Goal: Task Accomplishment & Management: Manage account settings

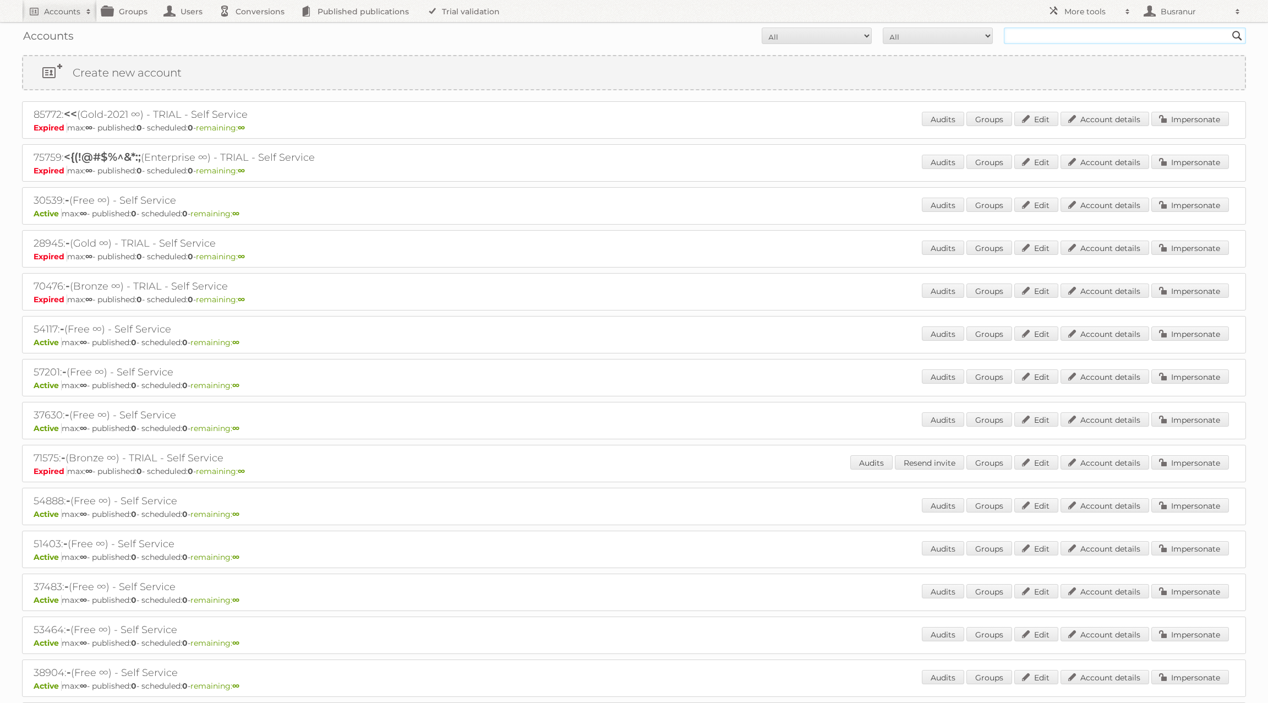
click at [776, 35] on input "text" at bounding box center [1125, 36] width 242 height 17
paste input "25w34-b2s-fl/page/1"
type input "25w34-b2s-fl/page/1"
click at [776, 28] on input "Search" at bounding box center [1237, 36] width 17 height 17
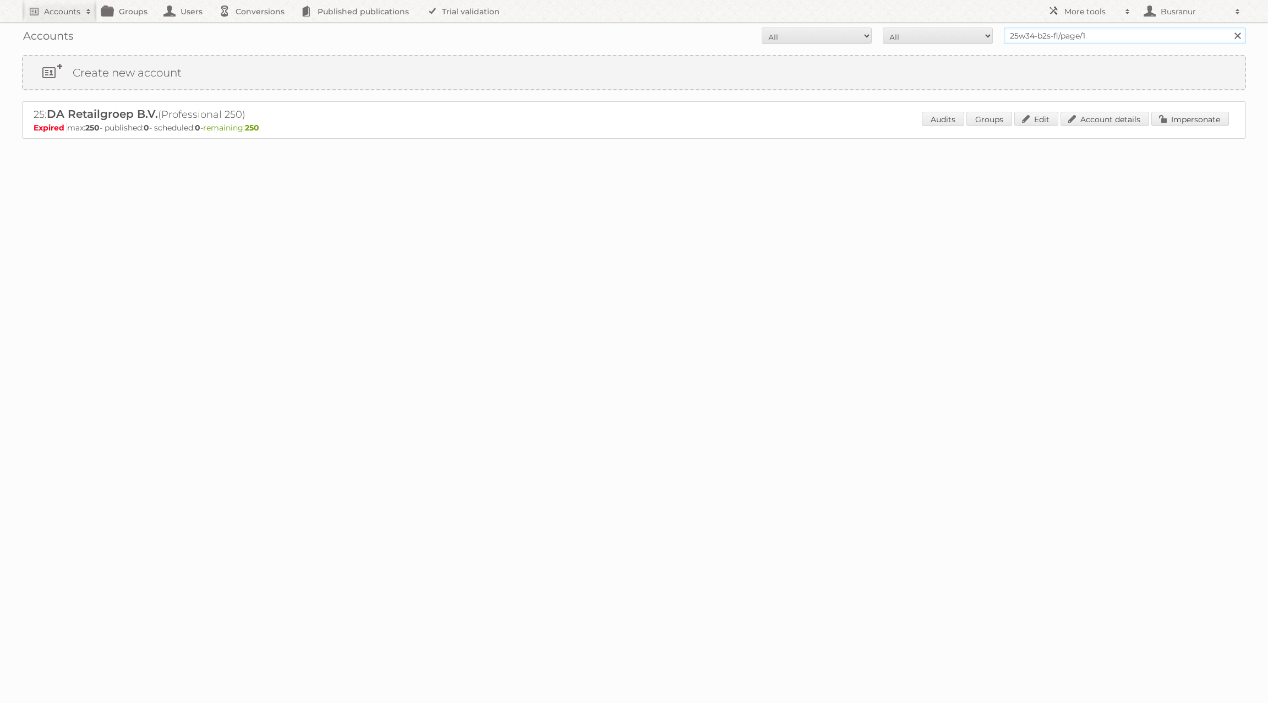
click at [1106, 31] on input "25w34-b2s-fl/page/1" at bounding box center [1125, 36] width 242 height 17
type input "25w34-b2s-fl"
click at [1229, 28] on input "Search" at bounding box center [1237, 36] width 17 height 17
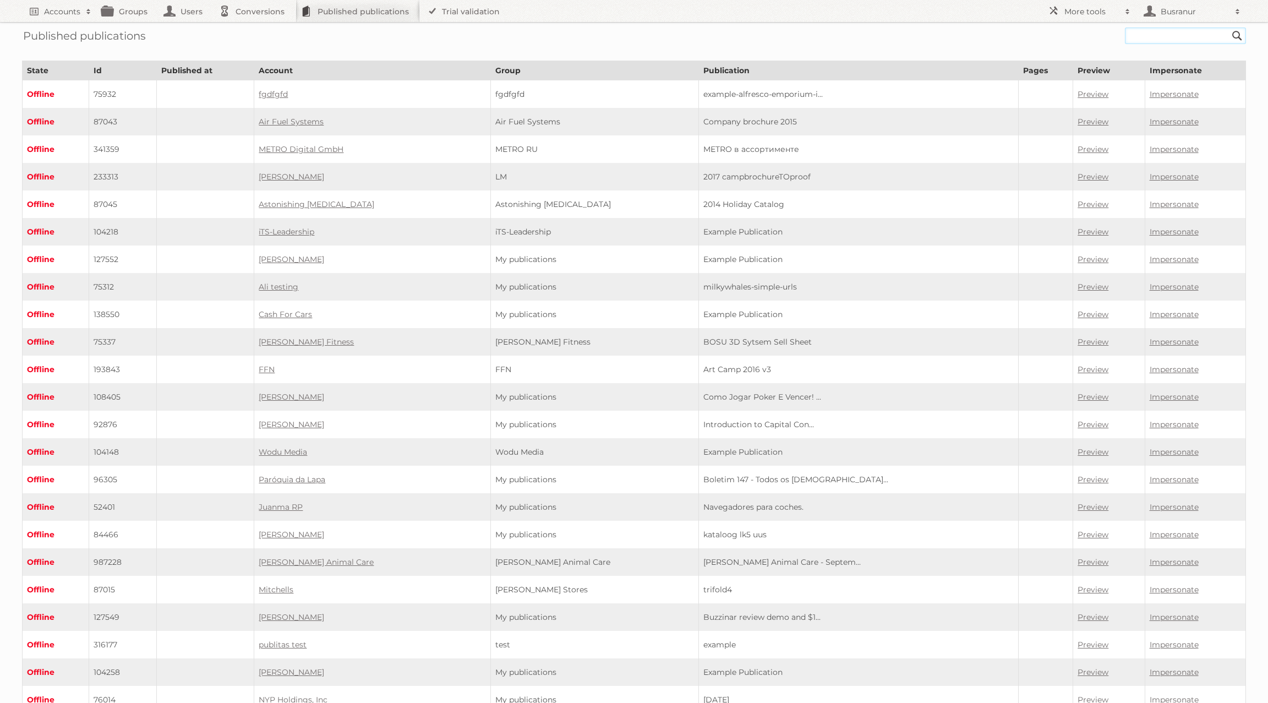
click at [1159, 34] on input "text" at bounding box center [1185, 36] width 121 height 17
paste input "25w34-b2s-fl/page/1"
type input "25w34-b2s-fl"
click at [1229, 28] on input "Search" at bounding box center [1237, 36] width 17 height 17
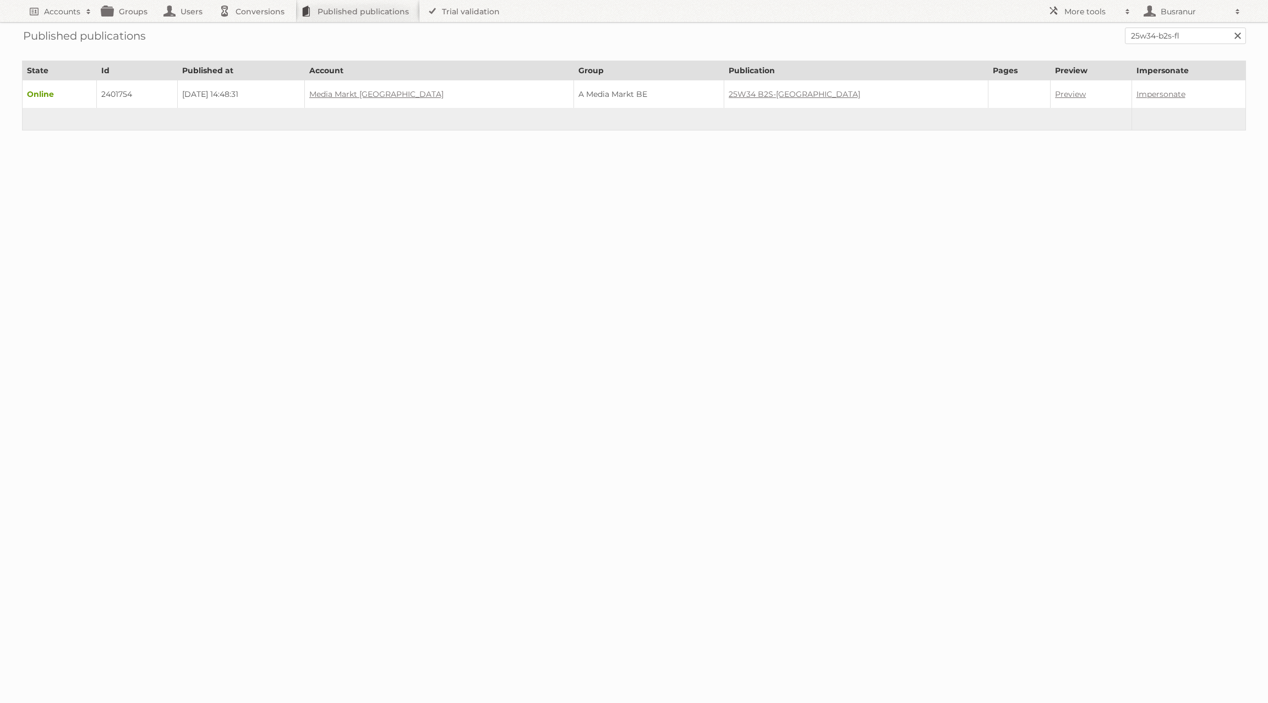
click at [135, 92] on td "2401754" at bounding box center [136, 94] width 81 height 28
copy td "2401754"
click at [1149, 35] on input "25w34-b2s-fl" at bounding box center [1185, 36] width 121 height 17
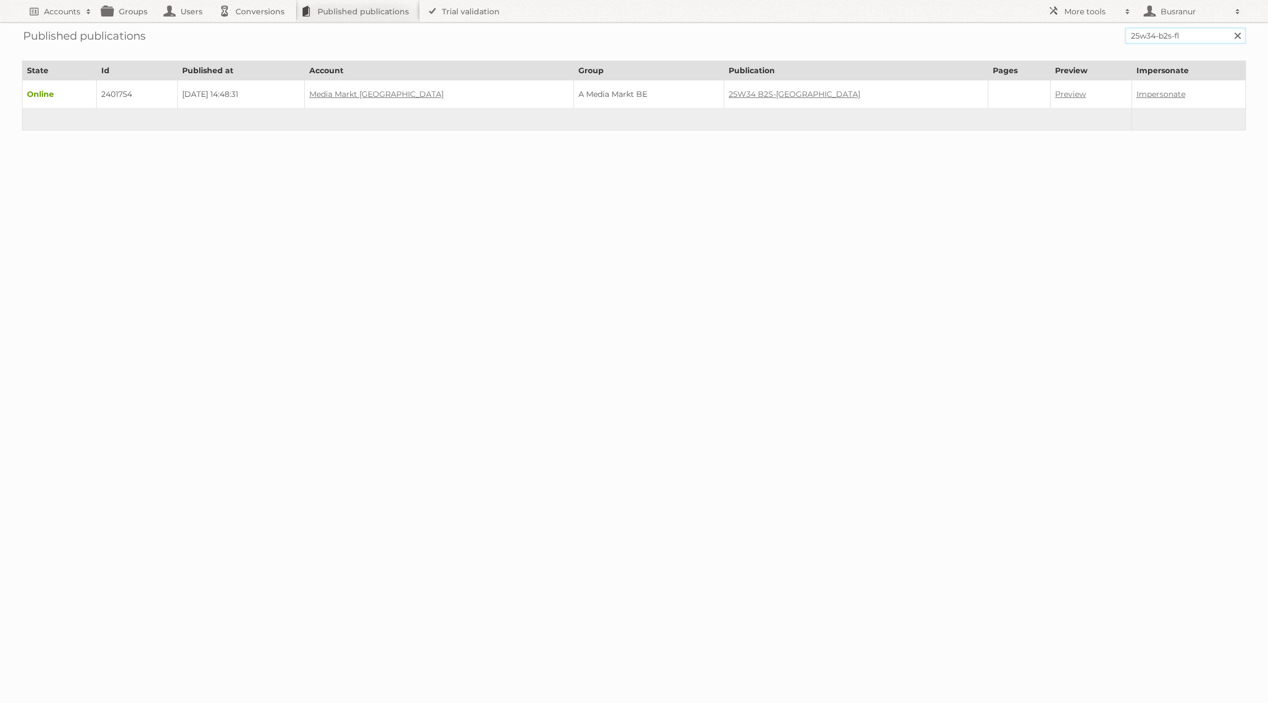
click at [1149, 35] on input "25w34-b2s-fl" at bounding box center [1185, 36] width 121 height 17
paste input "r/page/1"
type input "25w34-b2s-fr"
click at [1229, 28] on input "Search" at bounding box center [1237, 36] width 17 height 17
click at [137, 92] on td "2401753" at bounding box center [150, 94] width 90 height 28
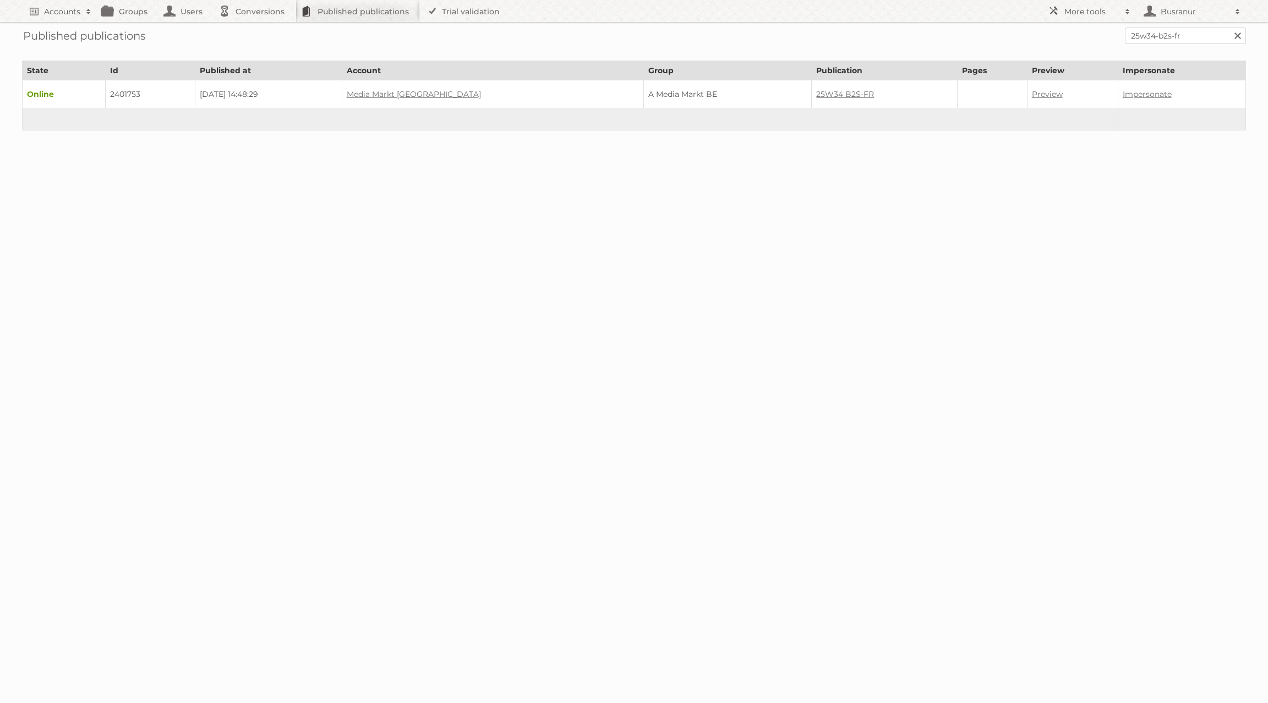
click at [137, 92] on td "2401753" at bounding box center [150, 94] width 90 height 28
copy td "2401753"
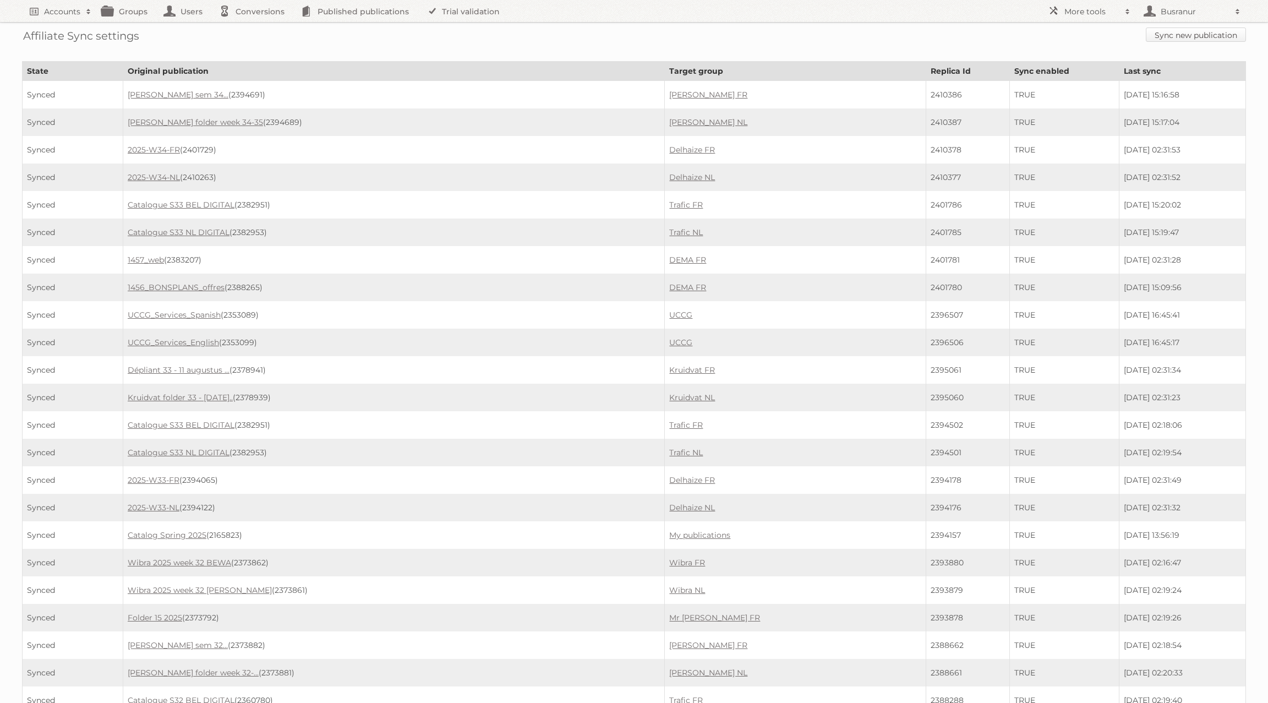
click at [1171, 31] on link "Sync new publication" at bounding box center [1196, 35] width 100 height 14
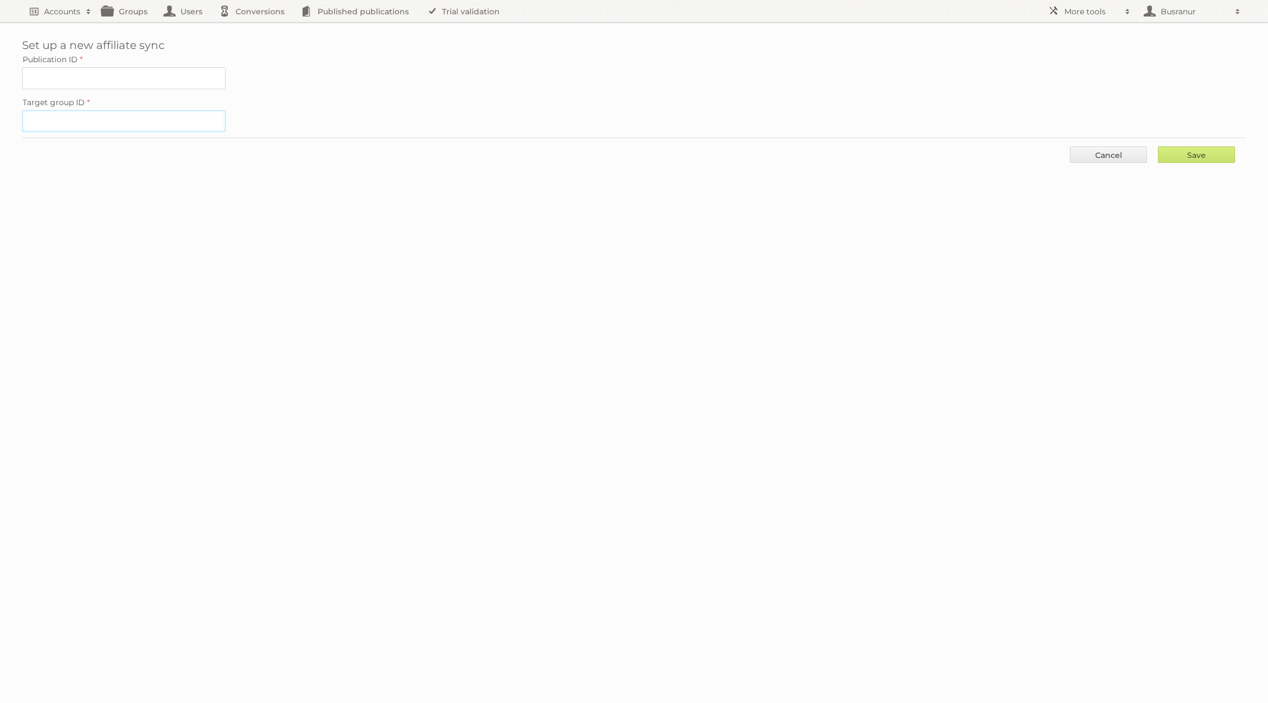
click at [143, 116] on input "Target group ID" at bounding box center [124, 121] width 204 height 22
paste input "19796"
type input "19796"
click at [78, 73] on input "Publication ID" at bounding box center [124, 78] width 204 height 22
paste input "2401754"
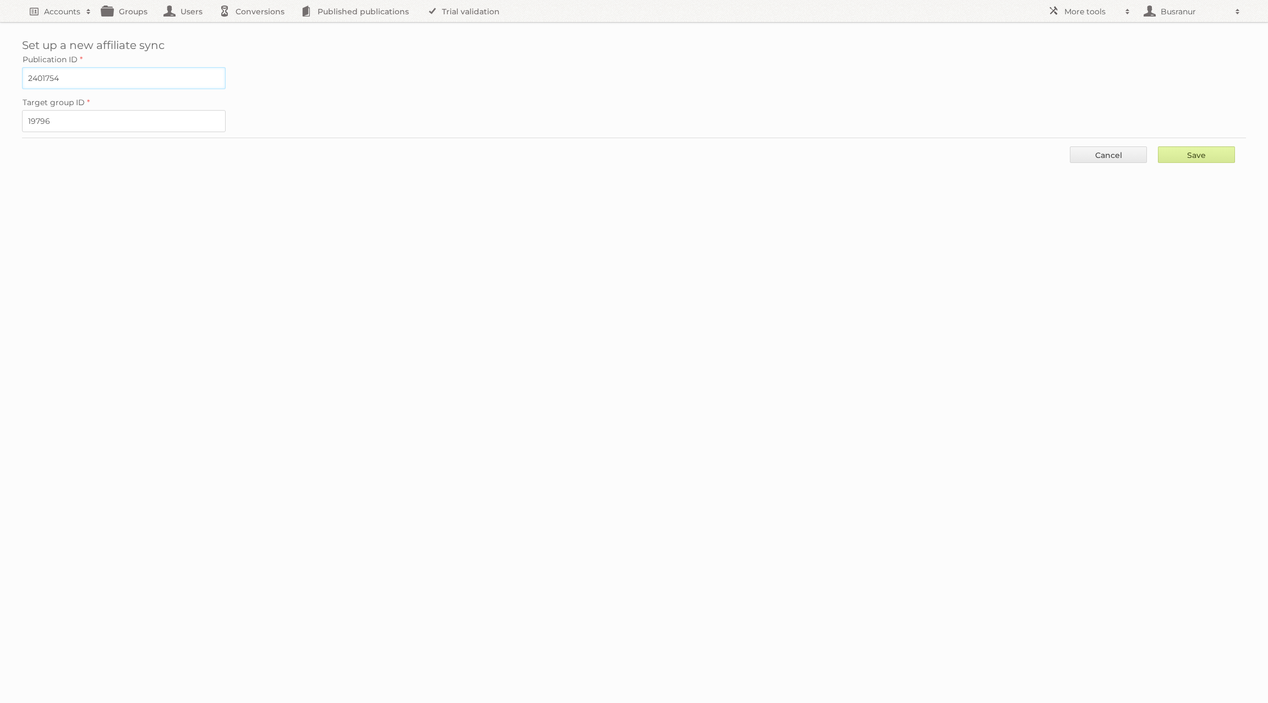
type input "2401754"
click at [1214, 149] on input "Save" at bounding box center [1196, 154] width 77 height 17
type input "..."
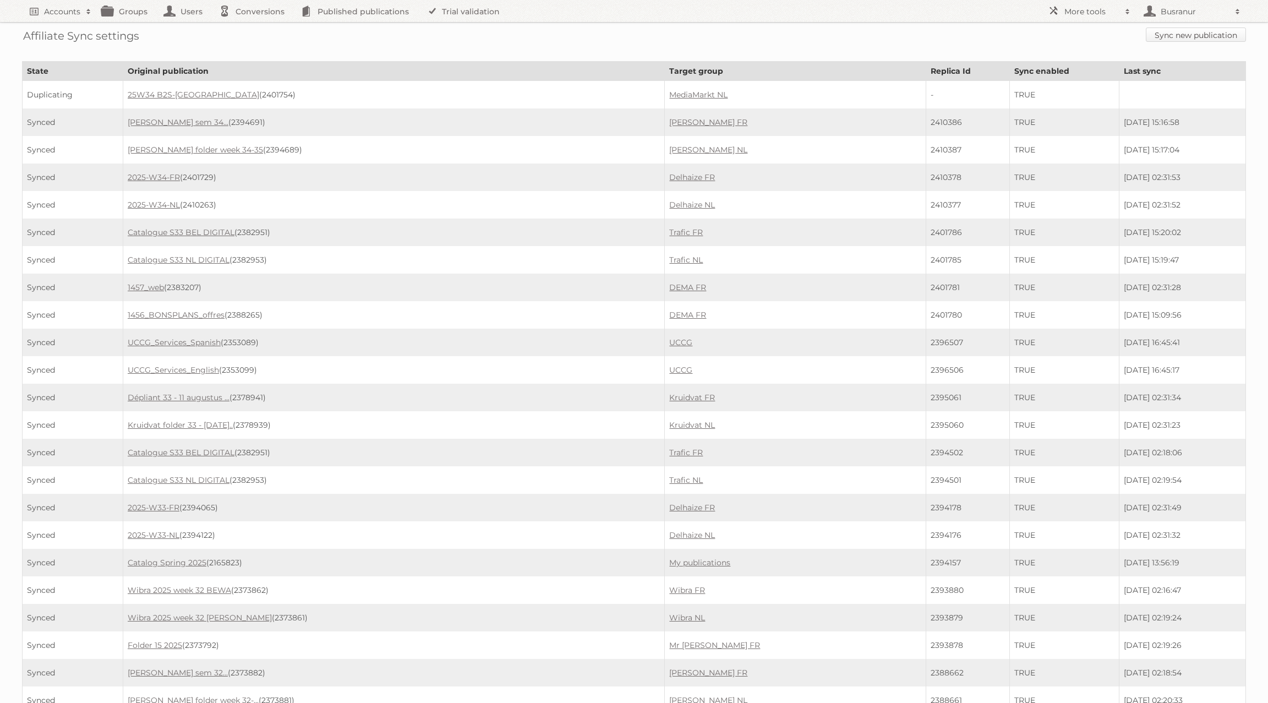
click at [1203, 31] on link "Sync new publication" at bounding box center [1196, 35] width 100 height 14
click at [1223, 35] on link "Sync new publication" at bounding box center [1196, 35] width 100 height 14
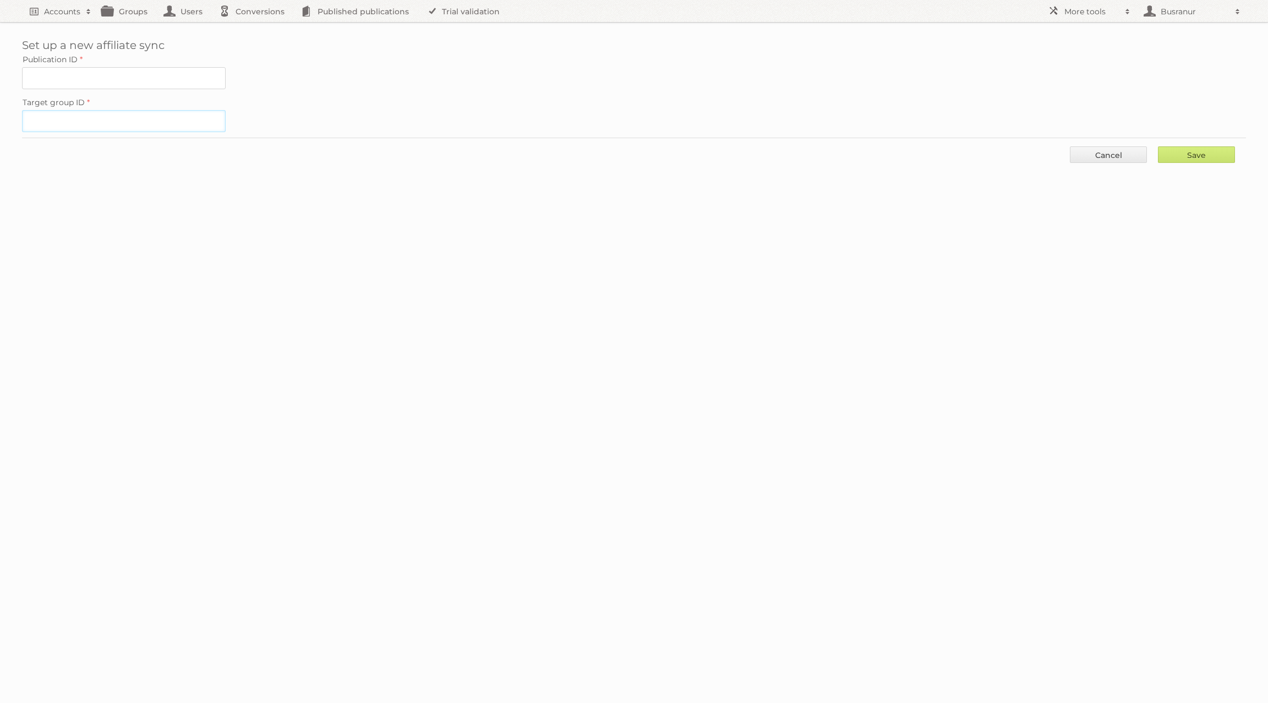
click at [166, 119] on input "Target group ID" at bounding box center [124, 121] width 204 height 22
paste input "11964"
type input "11964"
click at [136, 71] on input "Publication ID" at bounding box center [124, 78] width 204 height 22
paste input "2401753"
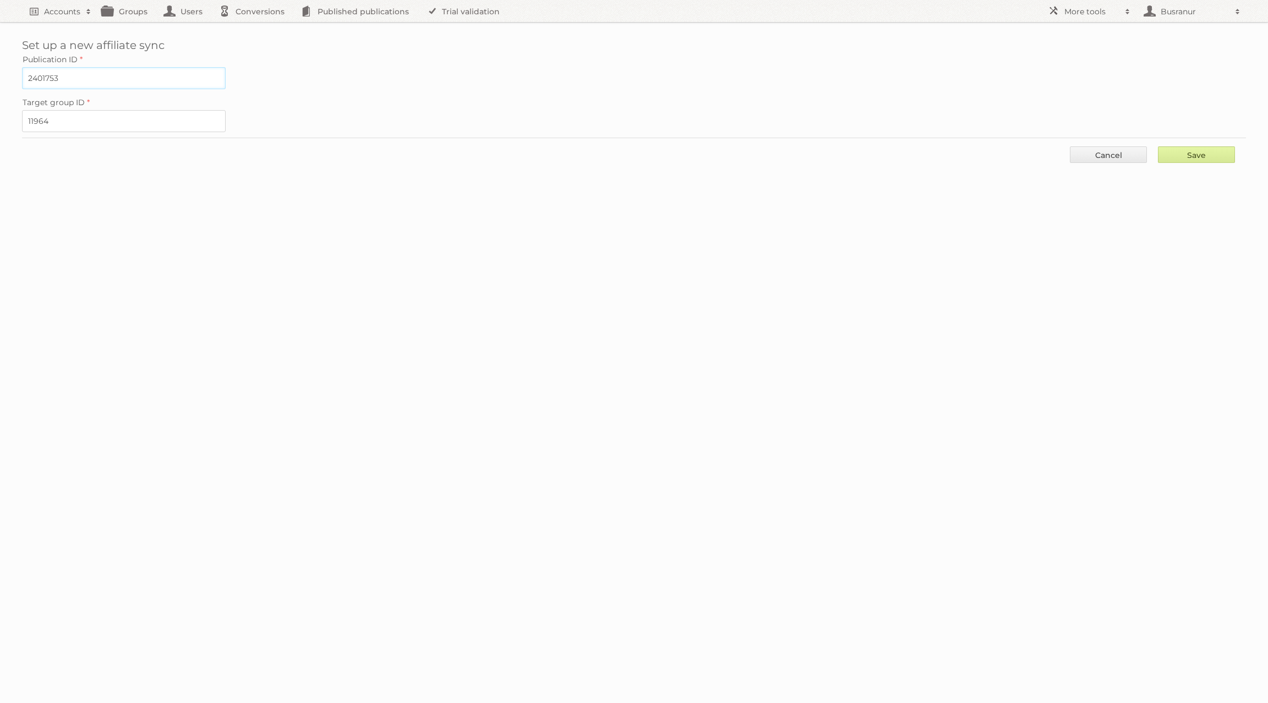
type input "2401753"
click at [1216, 149] on input "Save" at bounding box center [1196, 154] width 77 height 17
type input "..."
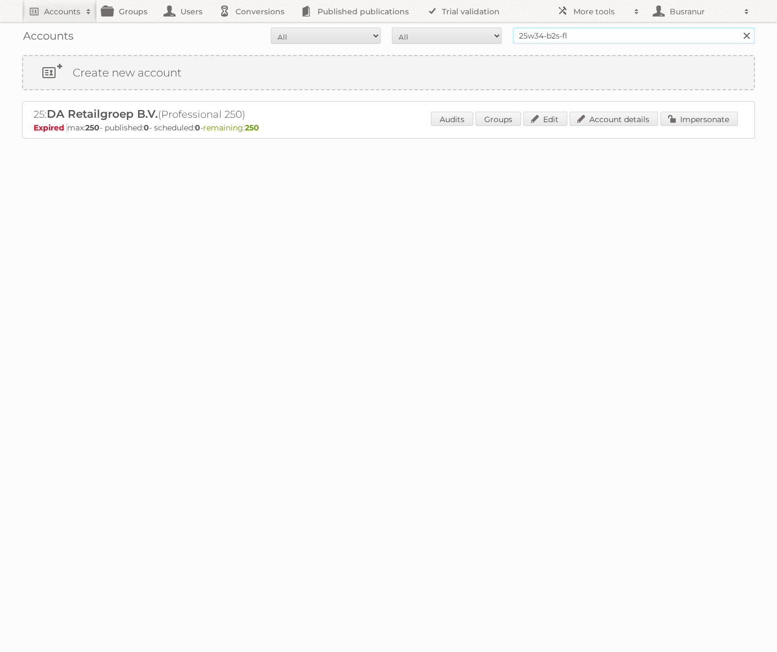
click at [568, 33] on input "25w34-b2s-fl" at bounding box center [634, 36] width 242 height 17
paste input "Cheil Romania SRL"
type input "Cheil Romania SRL"
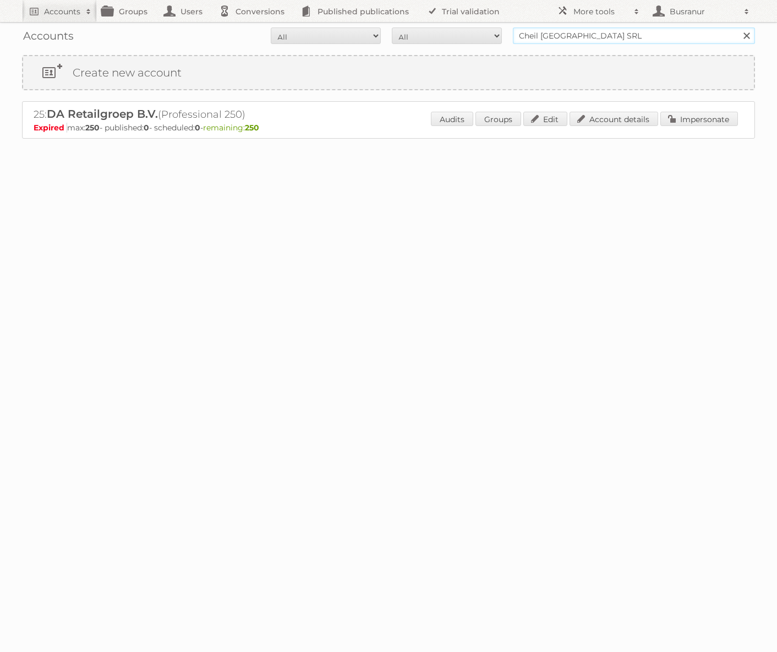
click at [738, 28] on input "Search" at bounding box center [746, 36] width 17 height 17
click at [609, 122] on link "Account details" at bounding box center [613, 119] width 89 height 14
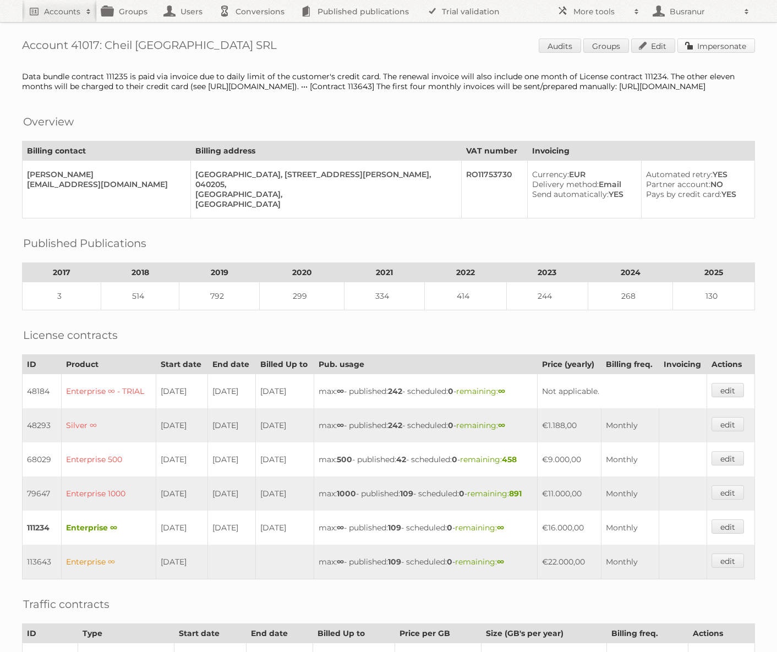
click at [720, 50] on link "Impersonate" at bounding box center [716, 46] width 78 height 14
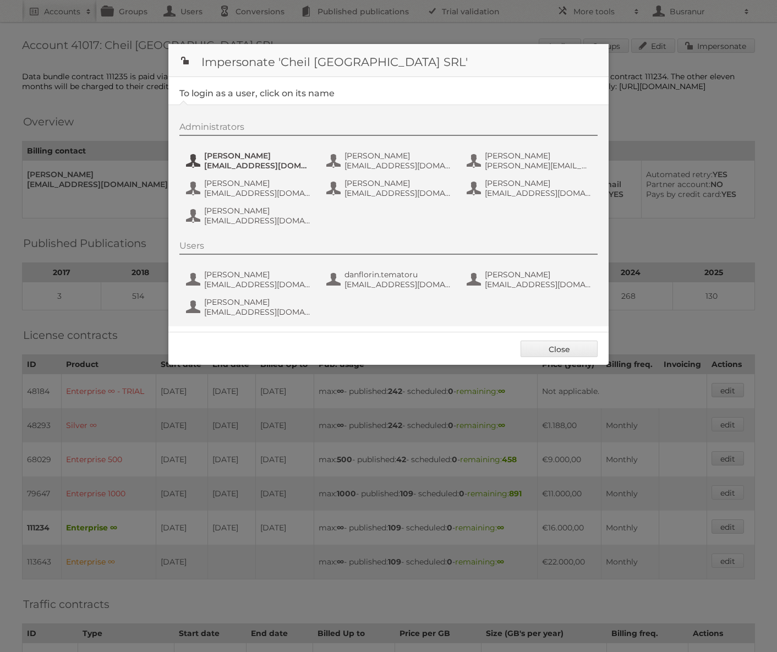
click at [231, 156] on span "[PERSON_NAME]" at bounding box center [257, 156] width 107 height 10
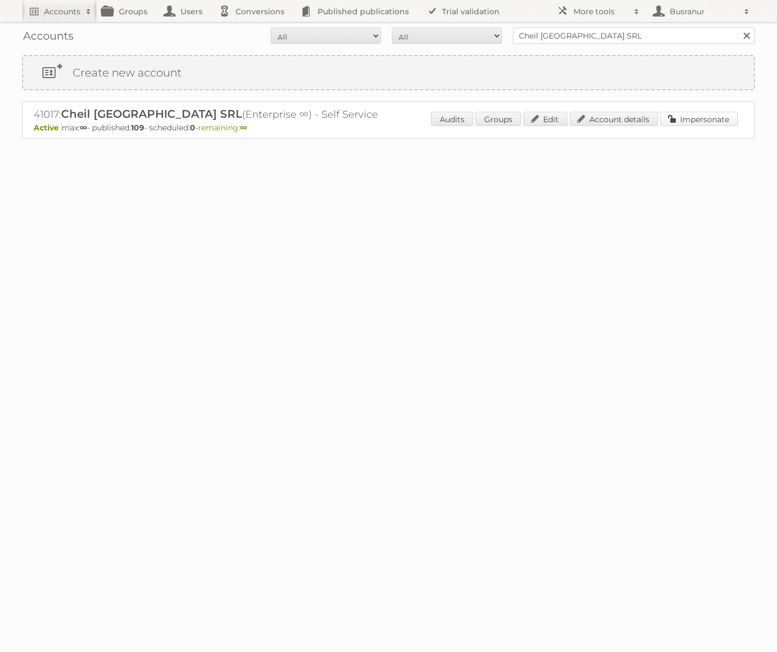
click at [706, 119] on link "Impersonate" at bounding box center [699, 119] width 78 height 14
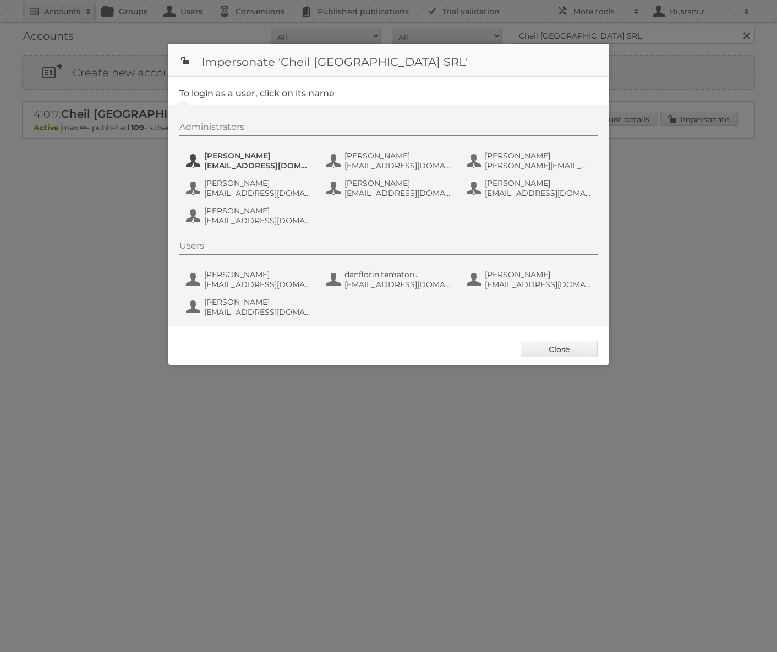
click at [284, 155] on span "Andrea Damian" at bounding box center [257, 156] width 107 height 10
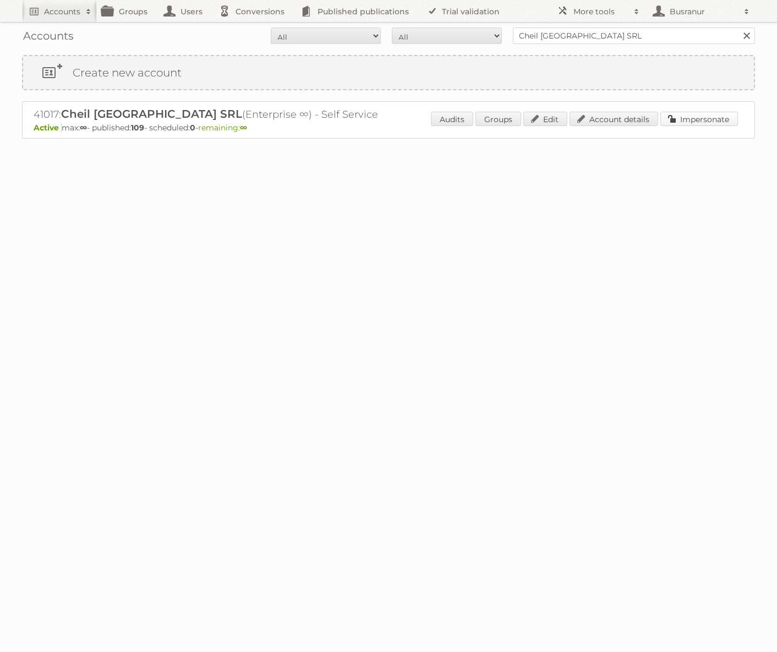
click at [710, 116] on link "Impersonate" at bounding box center [699, 119] width 78 height 14
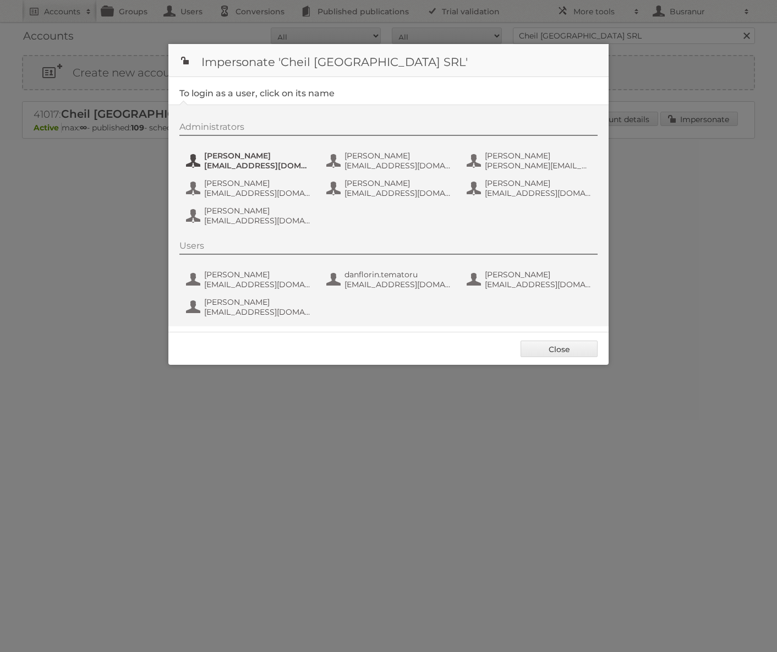
click at [239, 163] on span "andrea_damian@supeco.ro" at bounding box center [257, 166] width 107 height 10
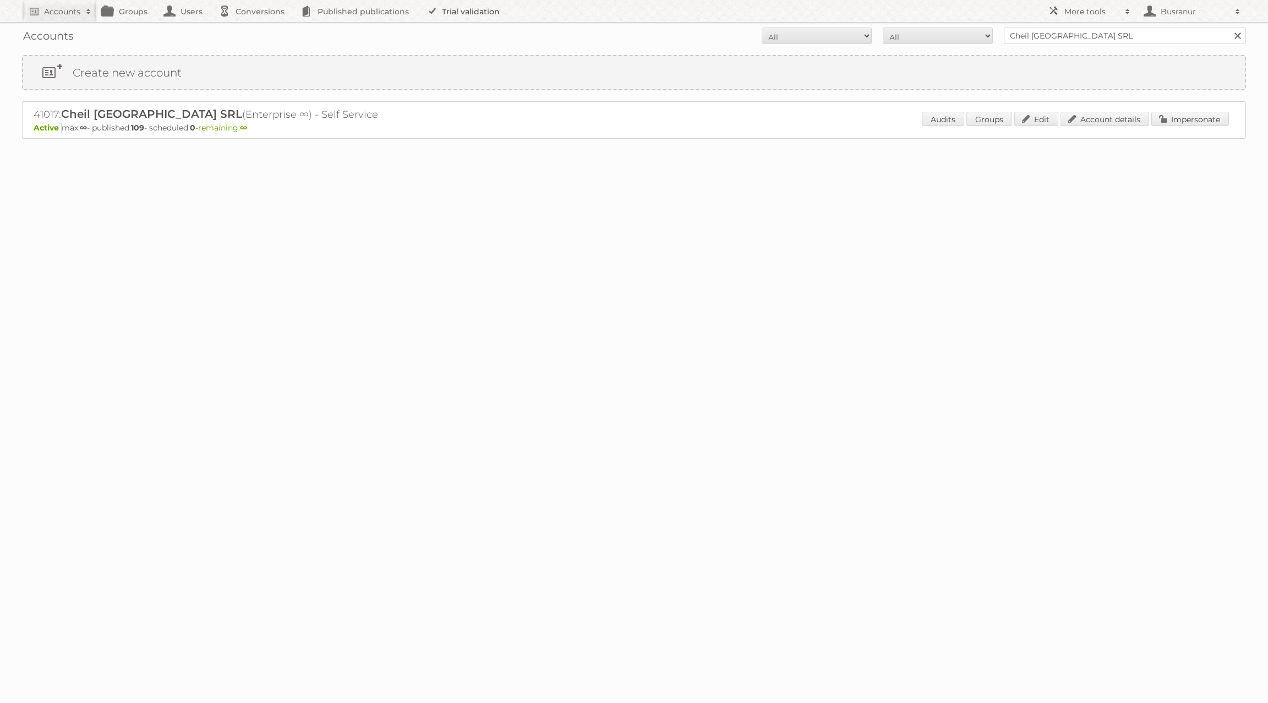
click at [476, 10] on link "Trial validation" at bounding box center [465, 11] width 91 height 22
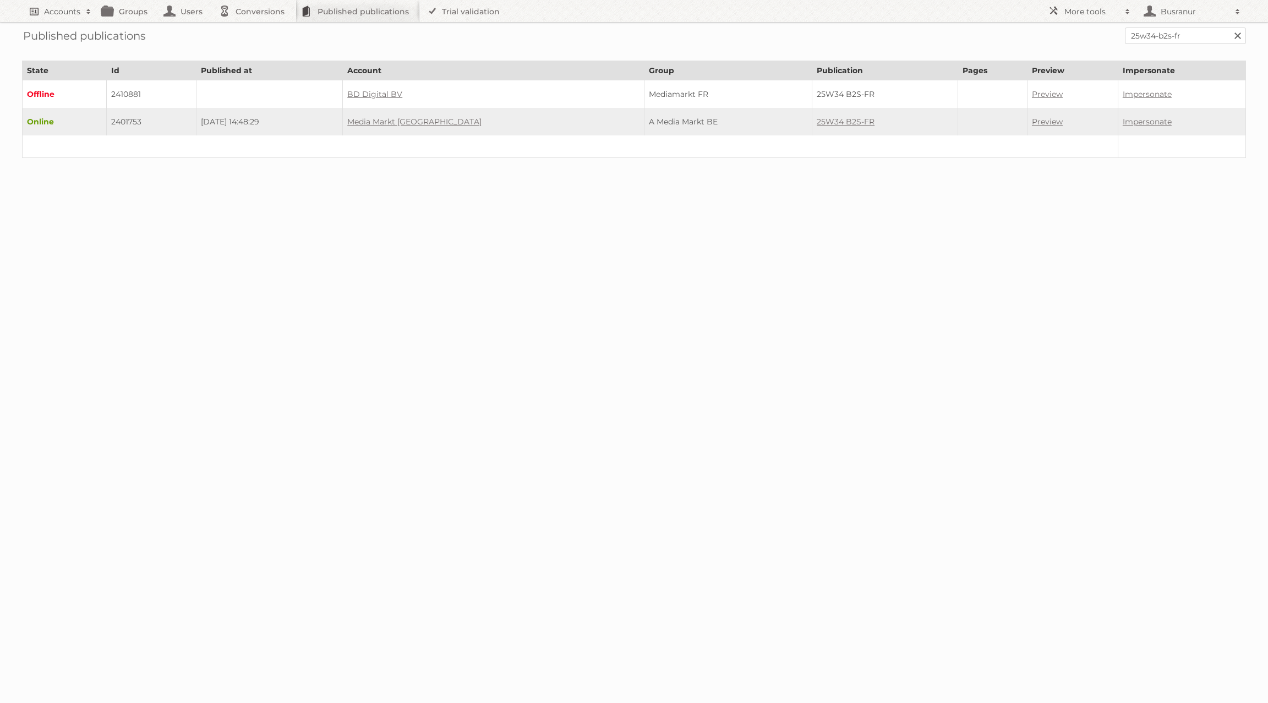
click at [71, 12] on h2 "Accounts" at bounding box center [62, 11] width 36 height 11
type input"] "[EMAIL_ADDRESS][DOMAIN_NAME]"
click at [254, 28] on input "Search" at bounding box center [262, 36] width 17 height 17
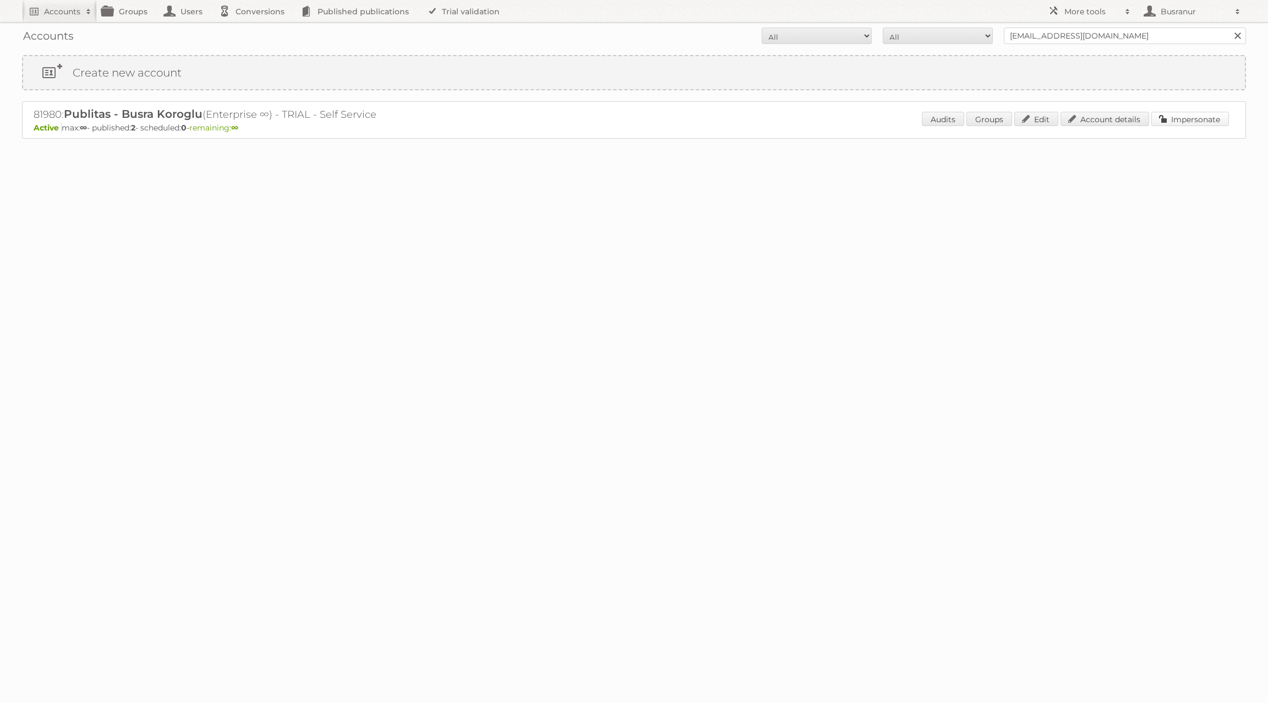
click at [1170, 116] on link "Impersonate" at bounding box center [1190, 119] width 78 height 14
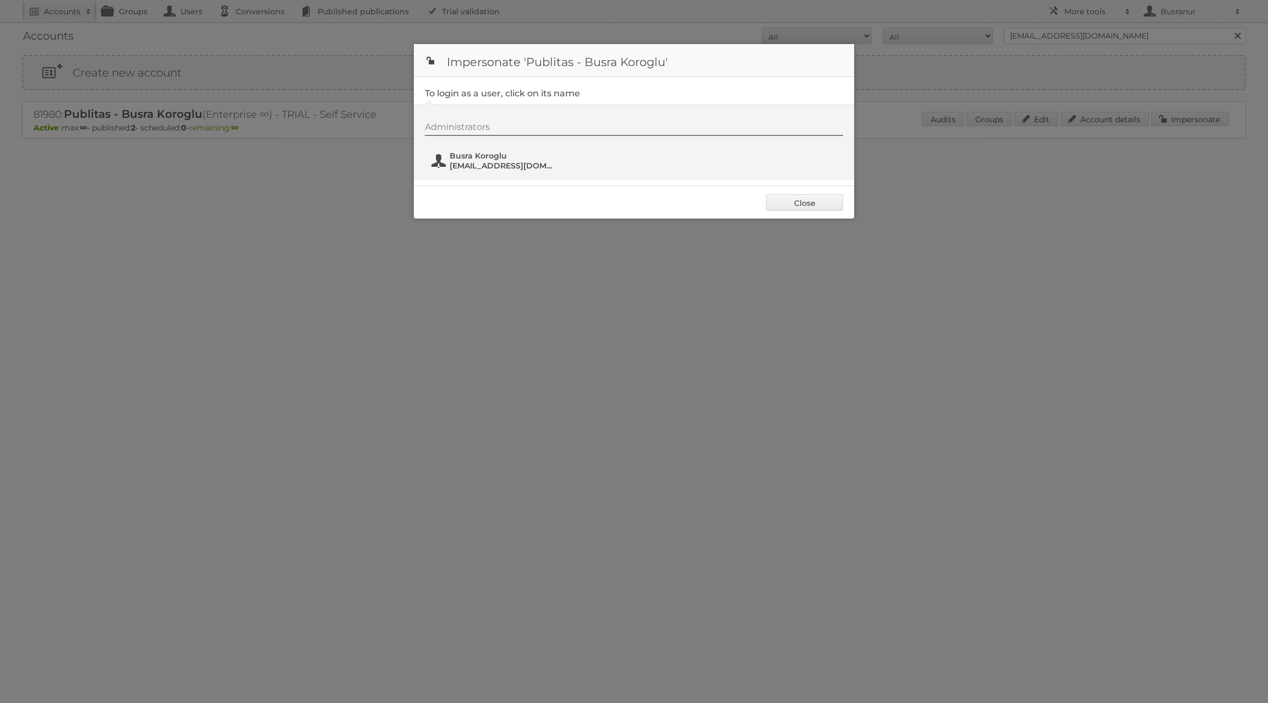
click at [499, 166] on span "[EMAIL_ADDRESS][DOMAIN_NAME]" at bounding box center [503, 166] width 107 height 10
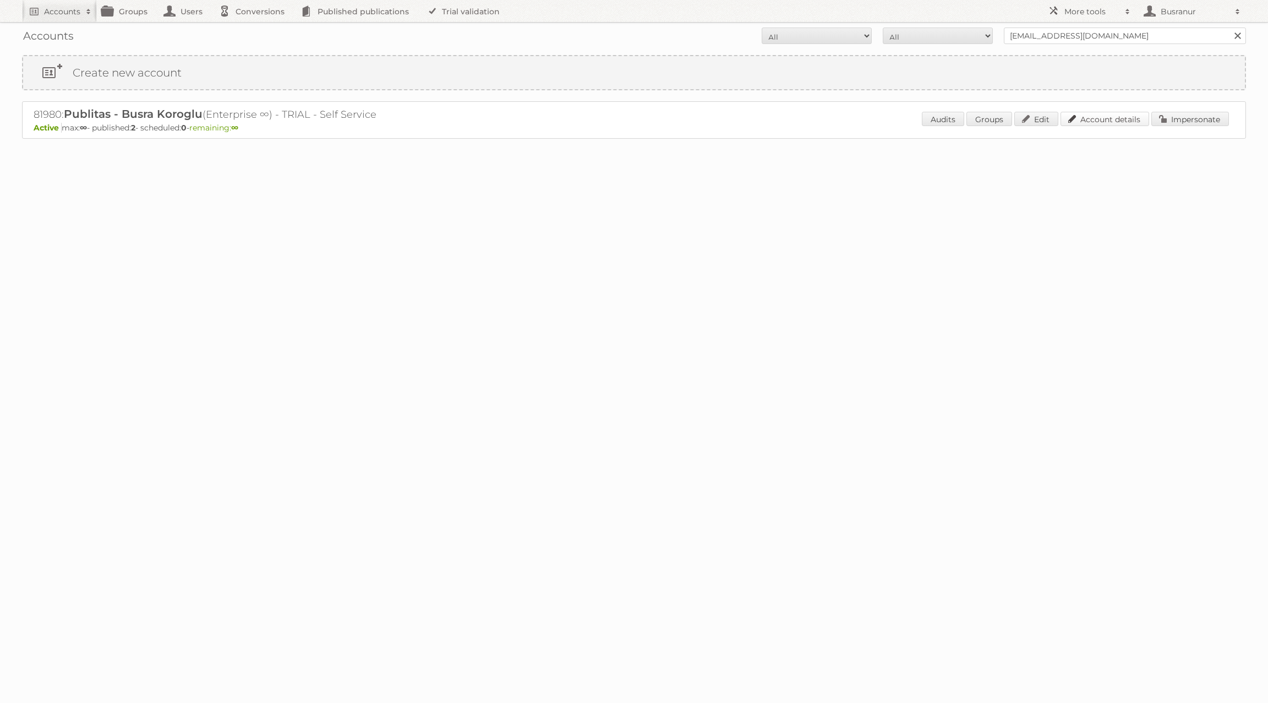
click at [1109, 119] on link "Account details" at bounding box center [1104, 119] width 89 height 14
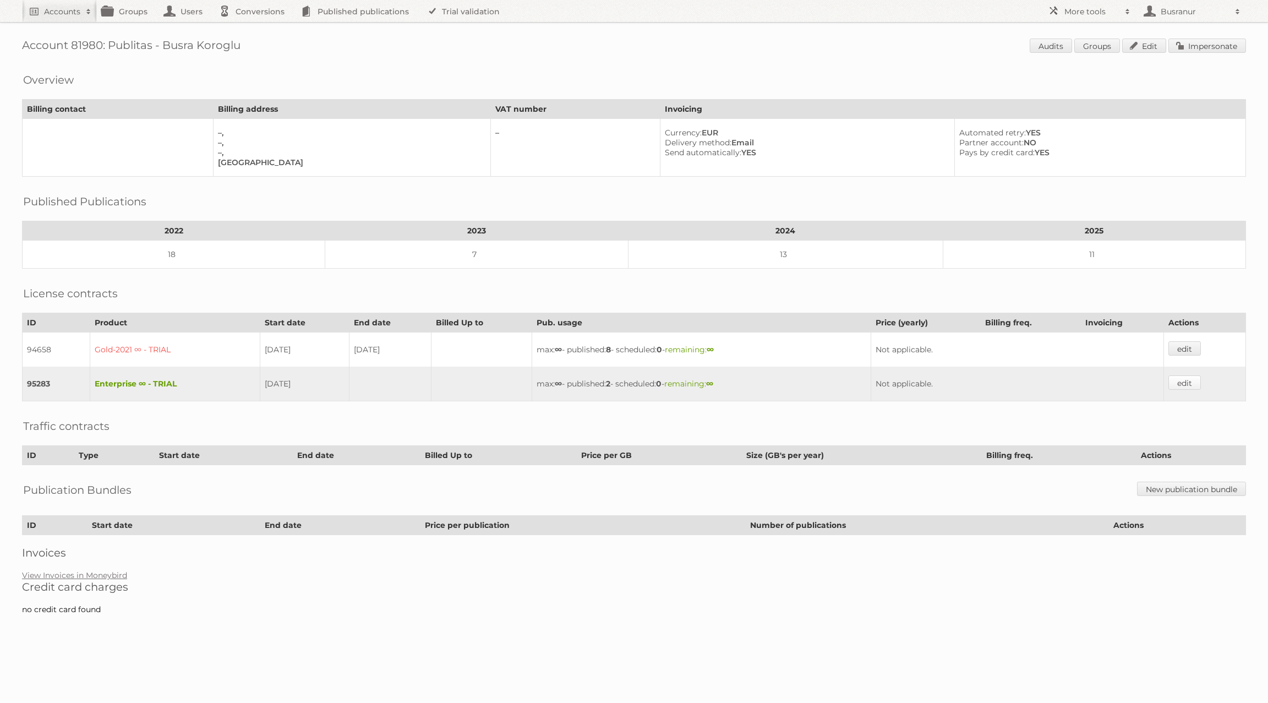
click at [1180, 375] on link "edit" at bounding box center [1184, 382] width 32 height 14
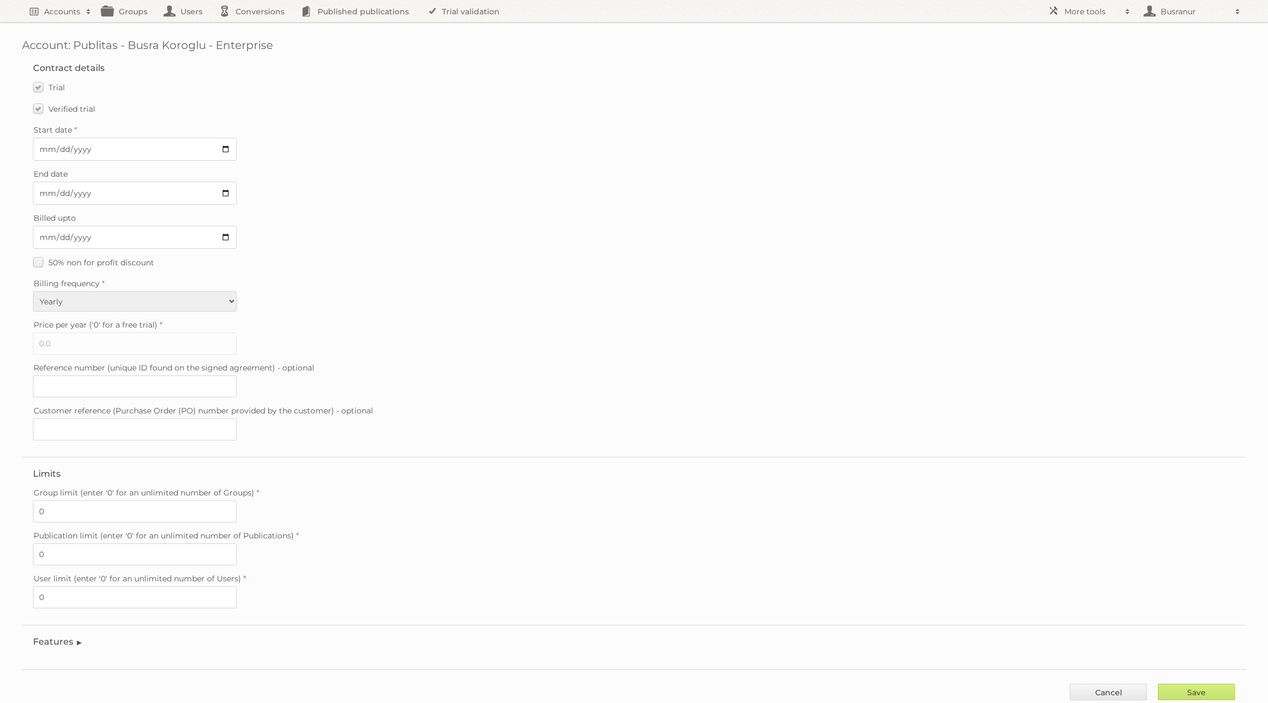
click at [74, 636] on legend "Features" at bounding box center [58, 641] width 50 height 10
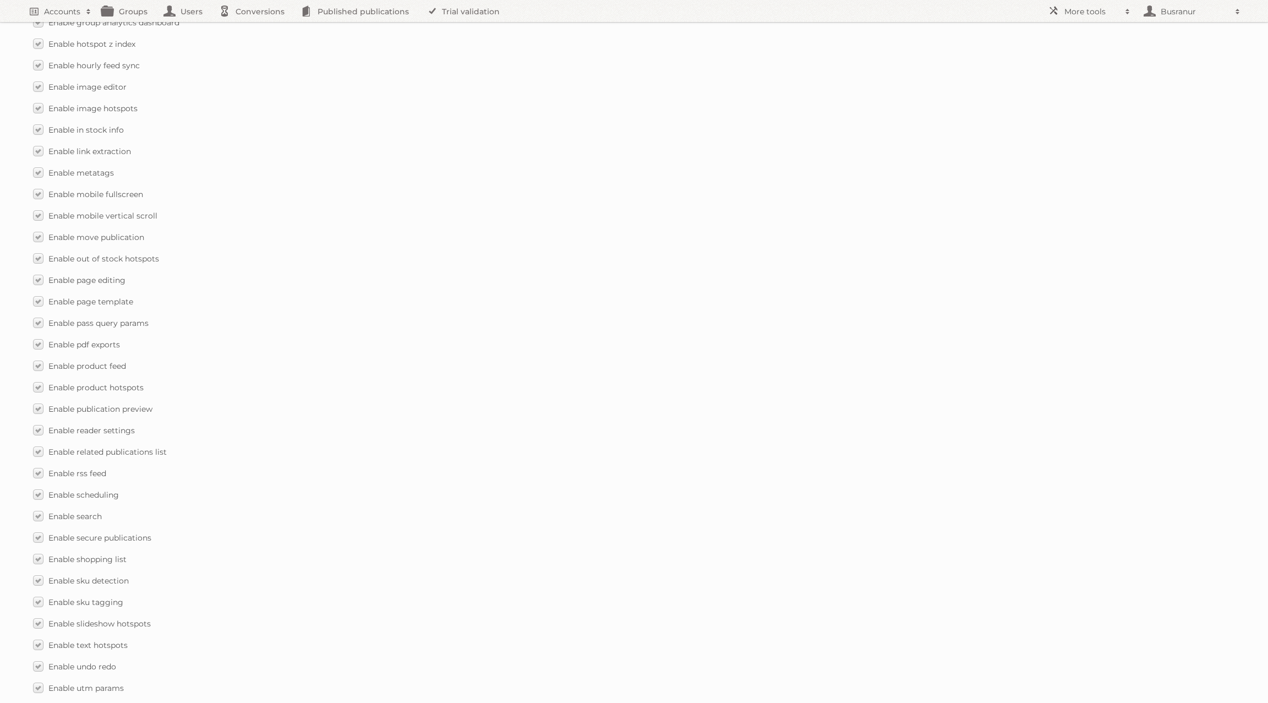
scroll to position [1324, 0]
click at [1209, 668] on input "Save" at bounding box center [1196, 676] width 77 height 17
type input "..."
